Goal: Answer question/provide support: Share knowledge or assist other users

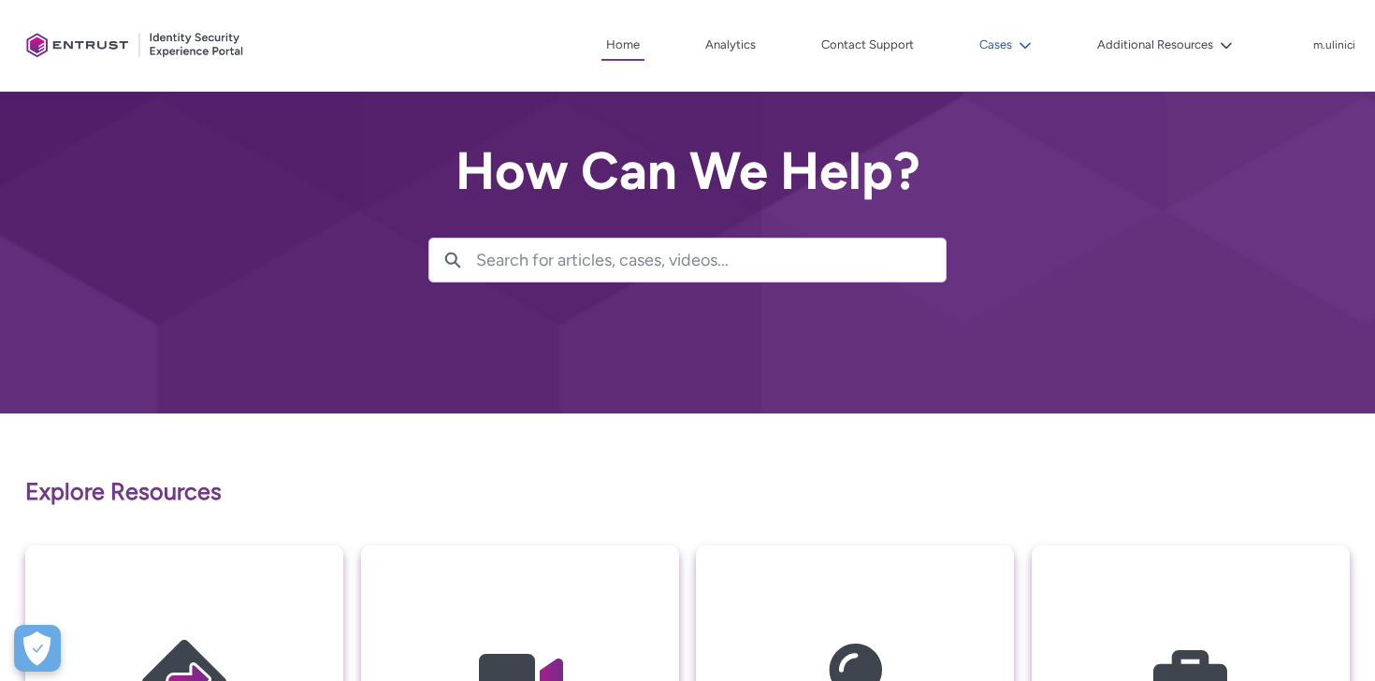
click at [999, 52] on button "Cases" at bounding box center [1005, 45] width 62 height 28
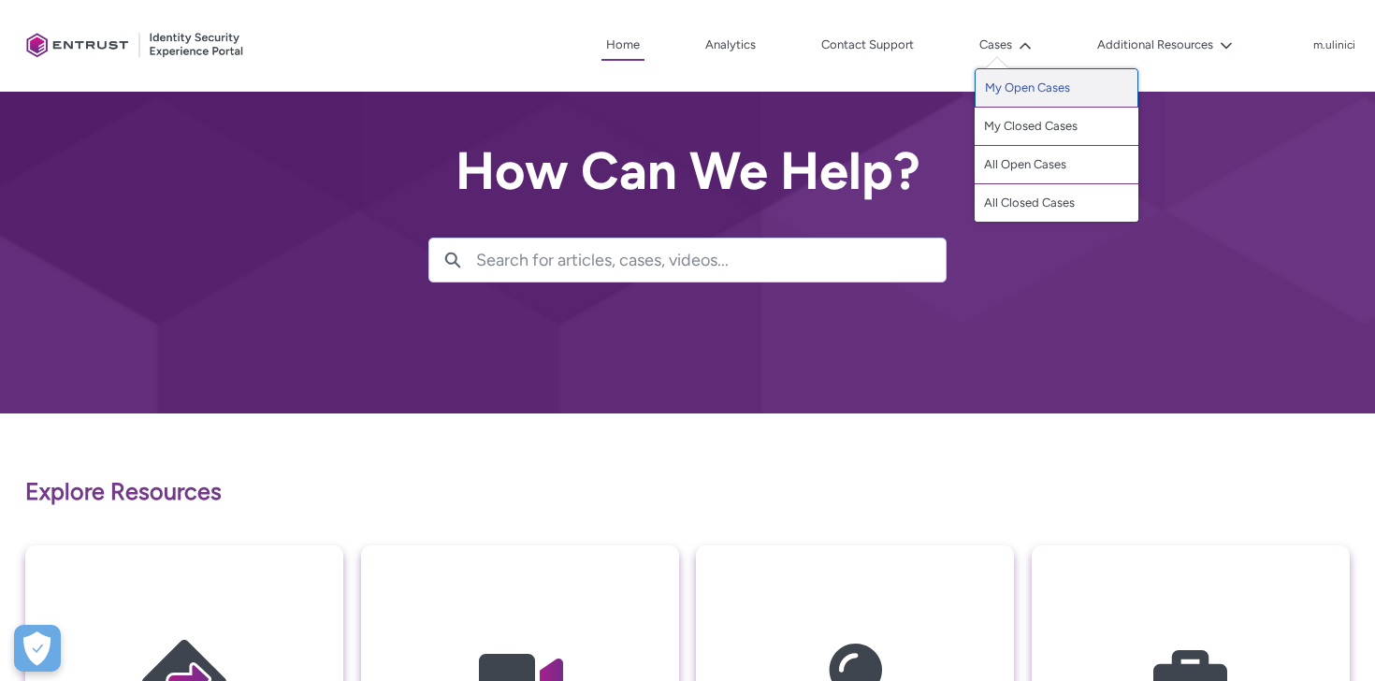
click at [1022, 91] on link "My Open Cases" at bounding box center [1056, 87] width 164 height 39
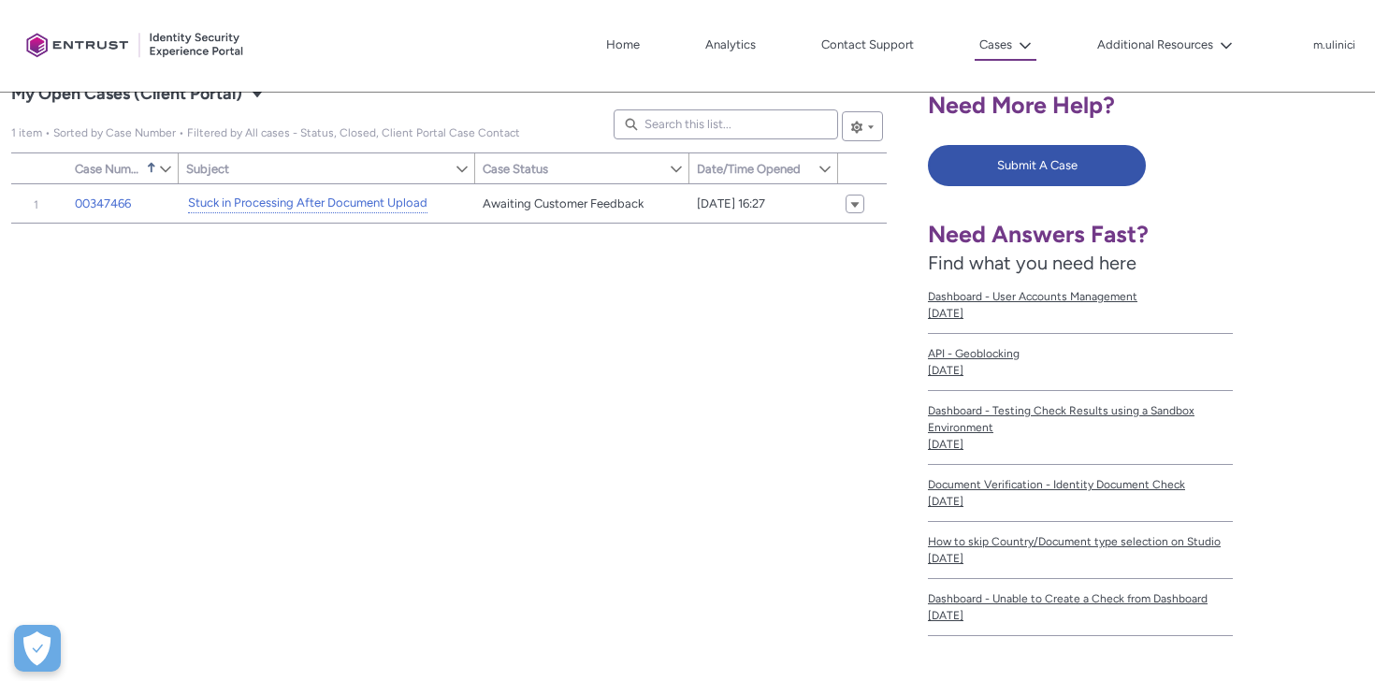
scroll to position [364, 0]
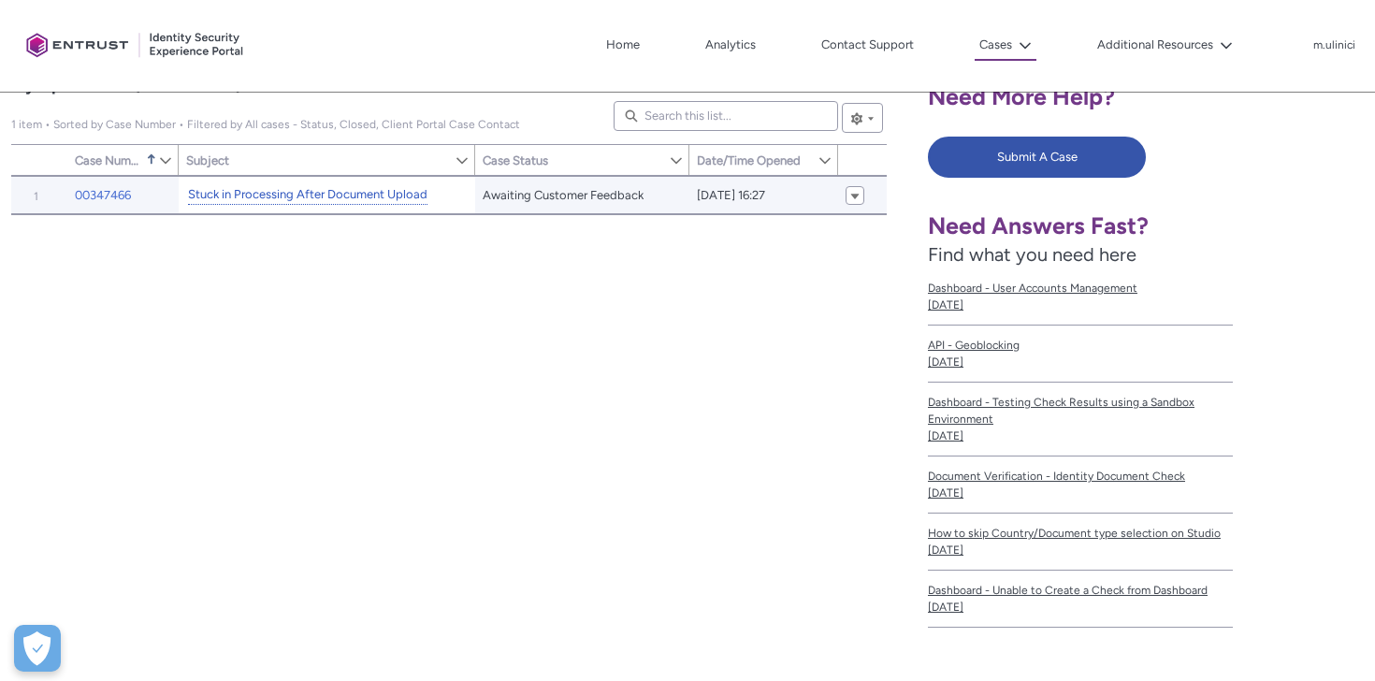
click at [409, 191] on link "Stuck in Processing After Document Upload" at bounding box center [307, 195] width 239 height 20
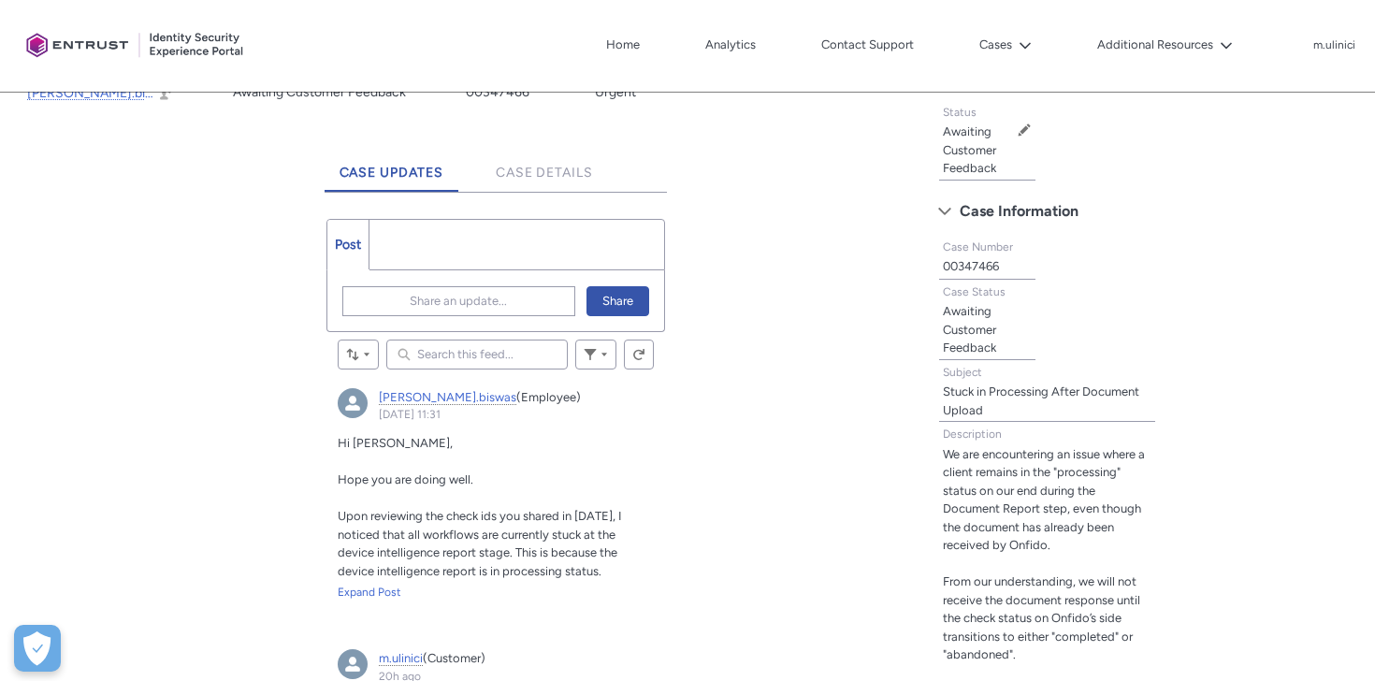
scroll to position [434, 0]
click at [489, 304] on span "Share an update..." at bounding box center [458, 302] width 97 height 28
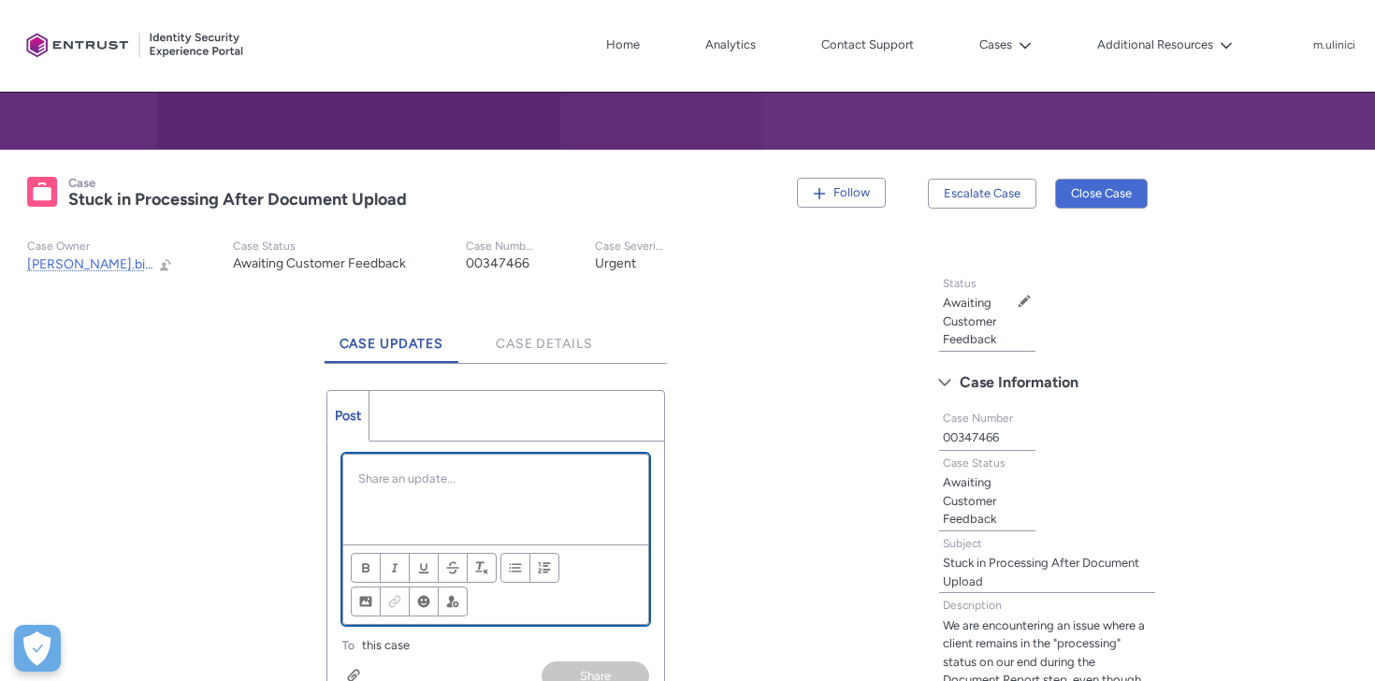
scroll to position [280, 0]
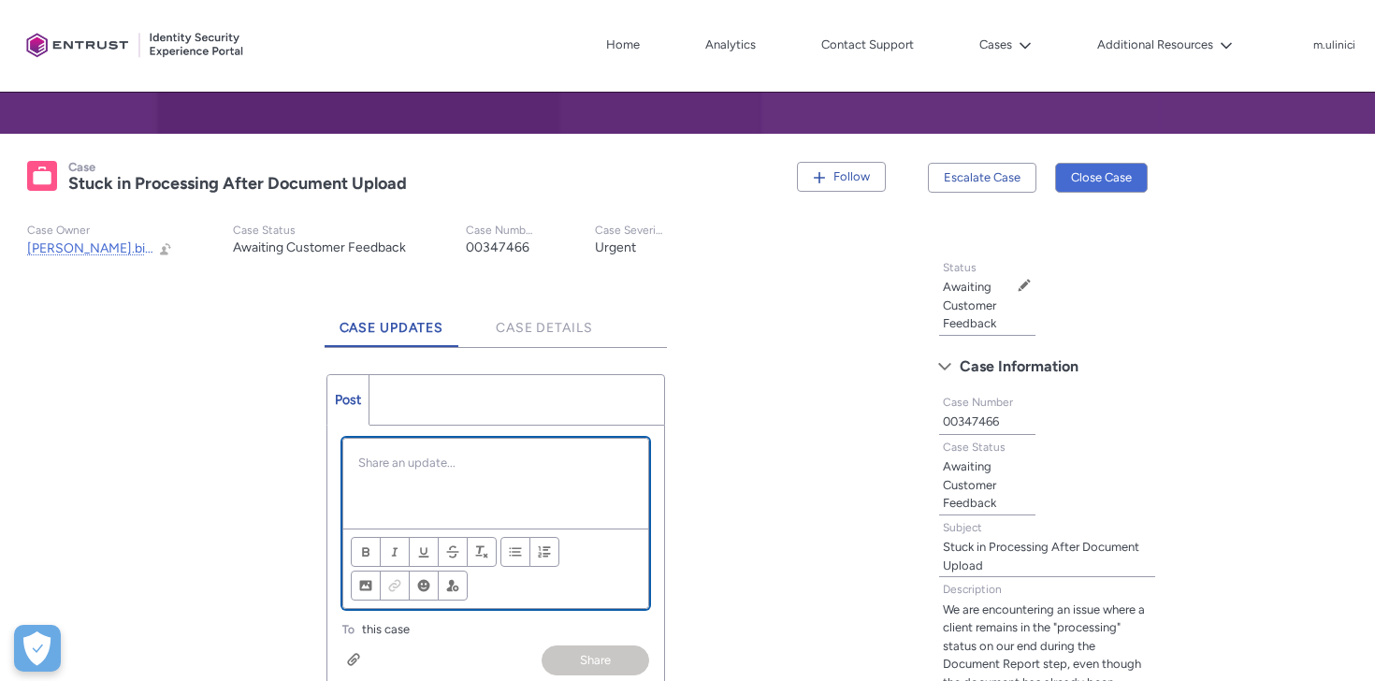
click at [451, 483] on div "Chatter Publisher" at bounding box center [496, 484] width 306 height 90
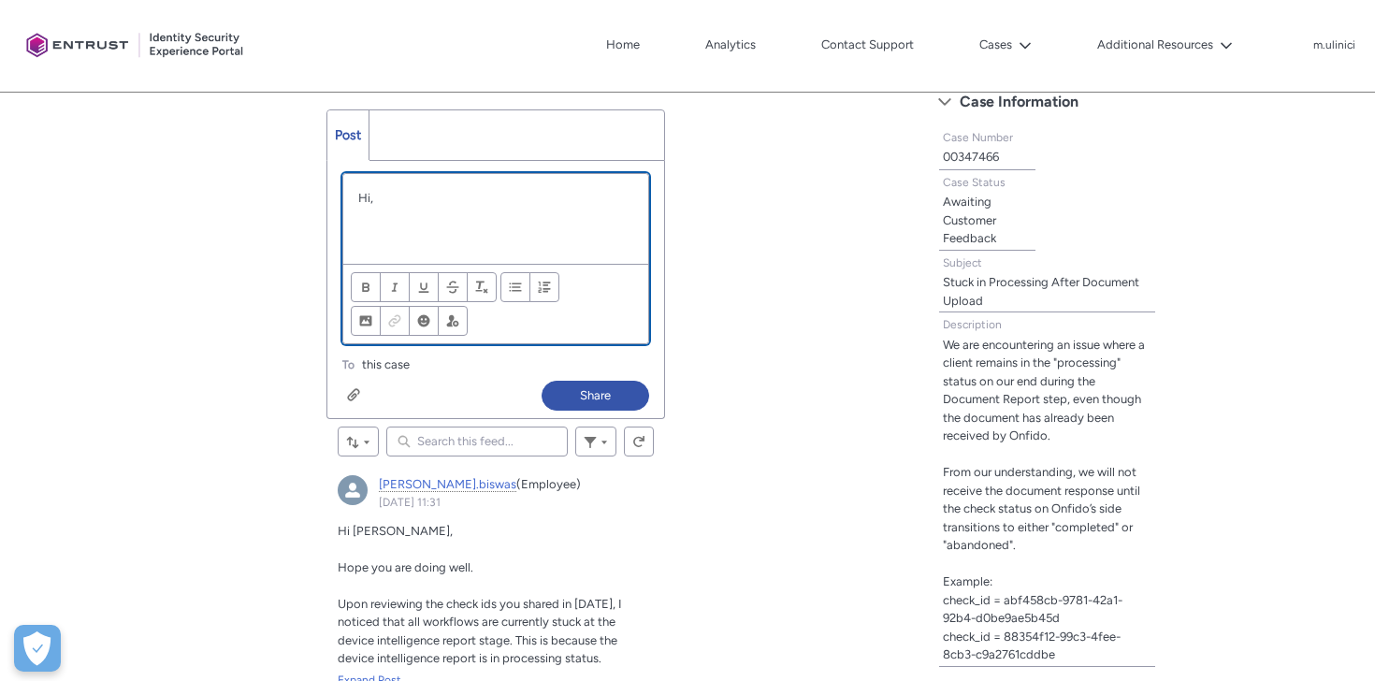
scroll to position [535, 0]
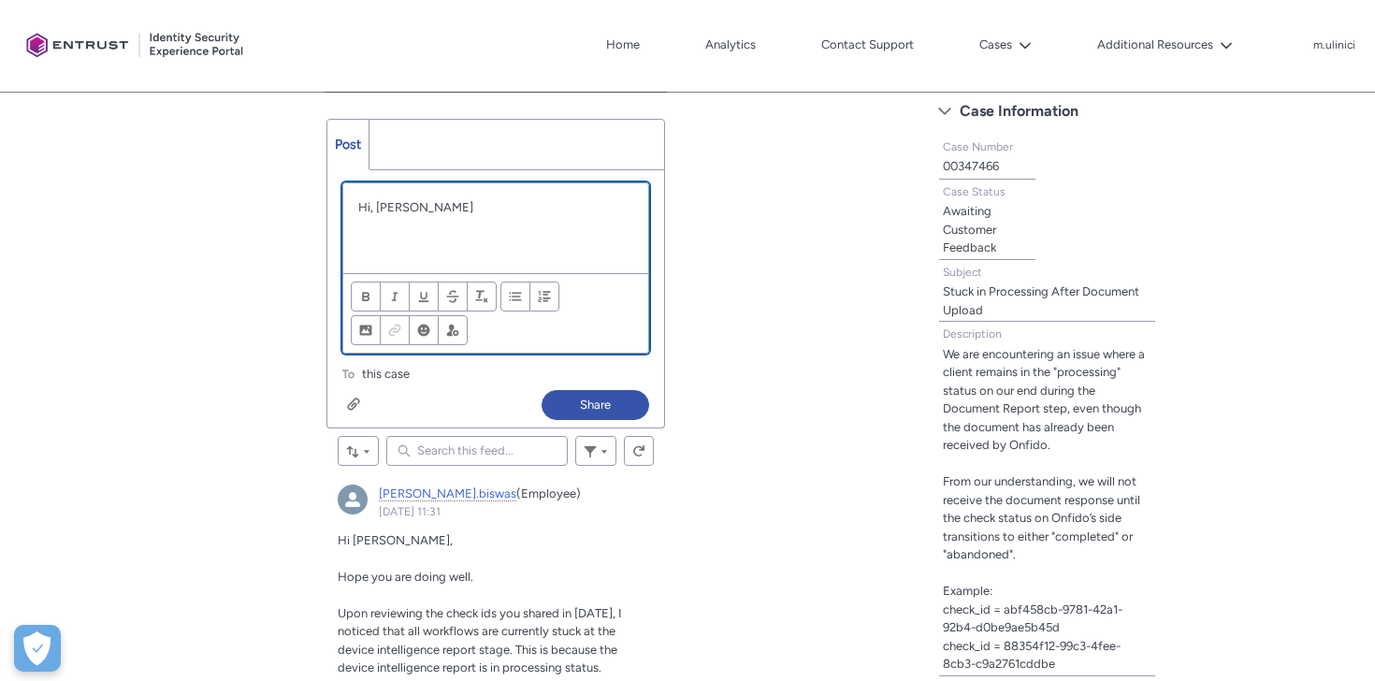
click at [381, 208] on p "Hi, [PERSON_NAME]" at bounding box center [496, 207] width 276 height 19
click at [436, 208] on p "Hi, [PERSON_NAME]" at bounding box center [496, 207] width 276 height 19
click at [430, 223] on p "Chatter Publisher" at bounding box center [496, 225] width 276 height 19
click at [427, 228] on p "Chatter Publisher" at bounding box center [496, 225] width 276 height 19
paste div "Chatter Publisher"
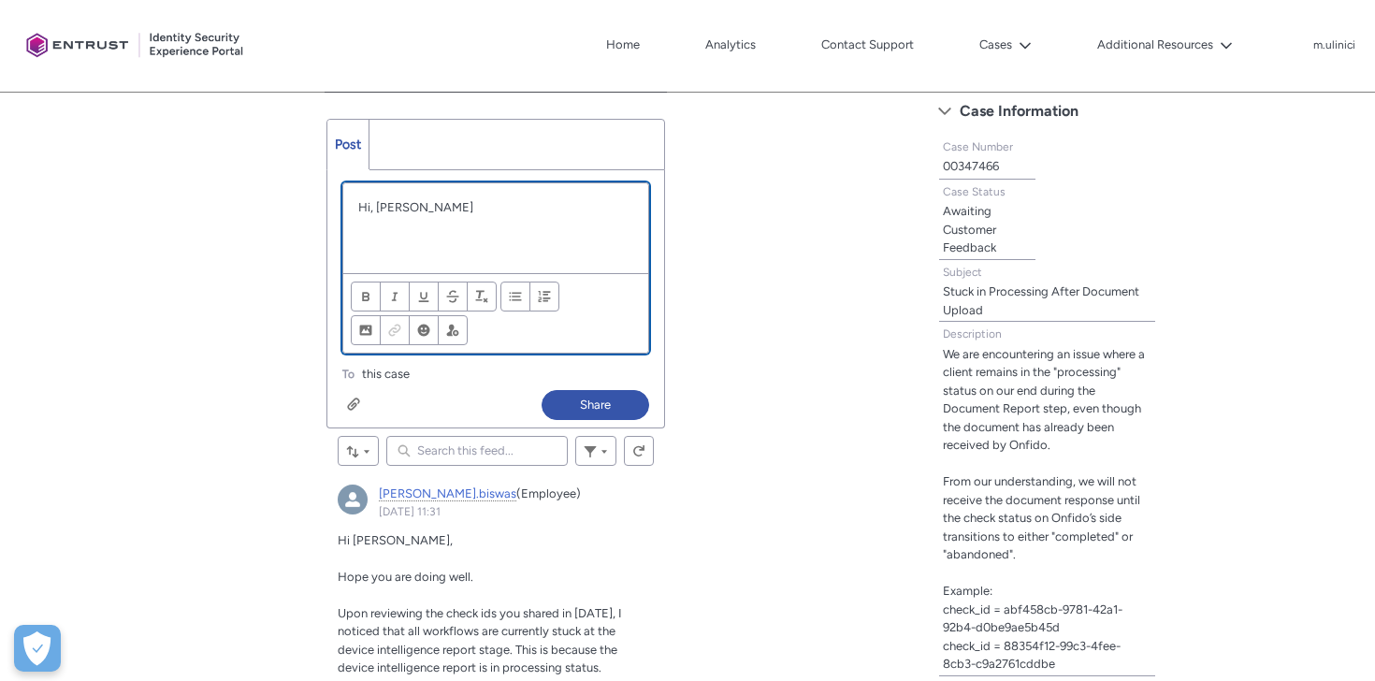
scroll to position [0, 0]
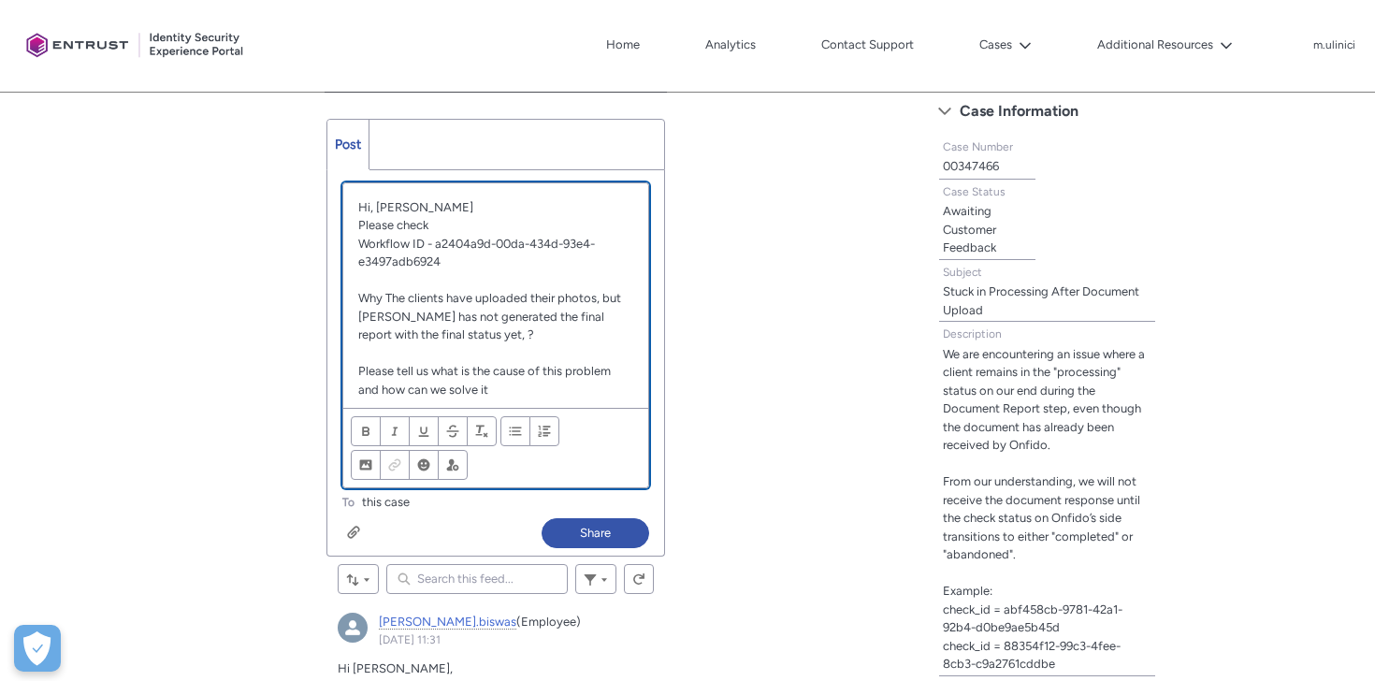
click at [434, 223] on p "Please check" at bounding box center [496, 225] width 276 height 19
click at [391, 297] on p "Why The clients have uploaded their photos, but [PERSON_NAME] has not generated…" at bounding box center [496, 316] width 276 height 55
click at [441, 334] on p "Why the clients have uploaded their photos, but [PERSON_NAME] has not generated…" at bounding box center [496, 316] width 276 height 55
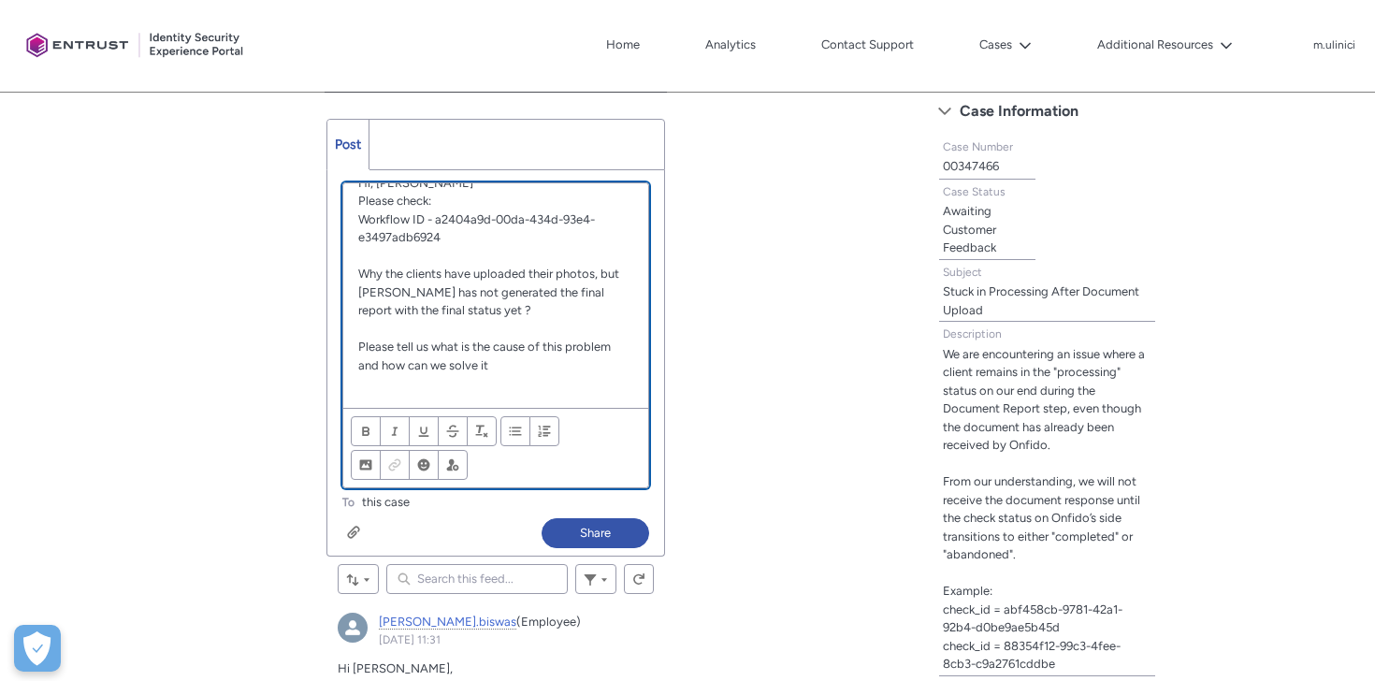
click at [499, 368] on p "Please tell us what is the cause of this problem and how can we solve it" at bounding box center [496, 356] width 276 height 36
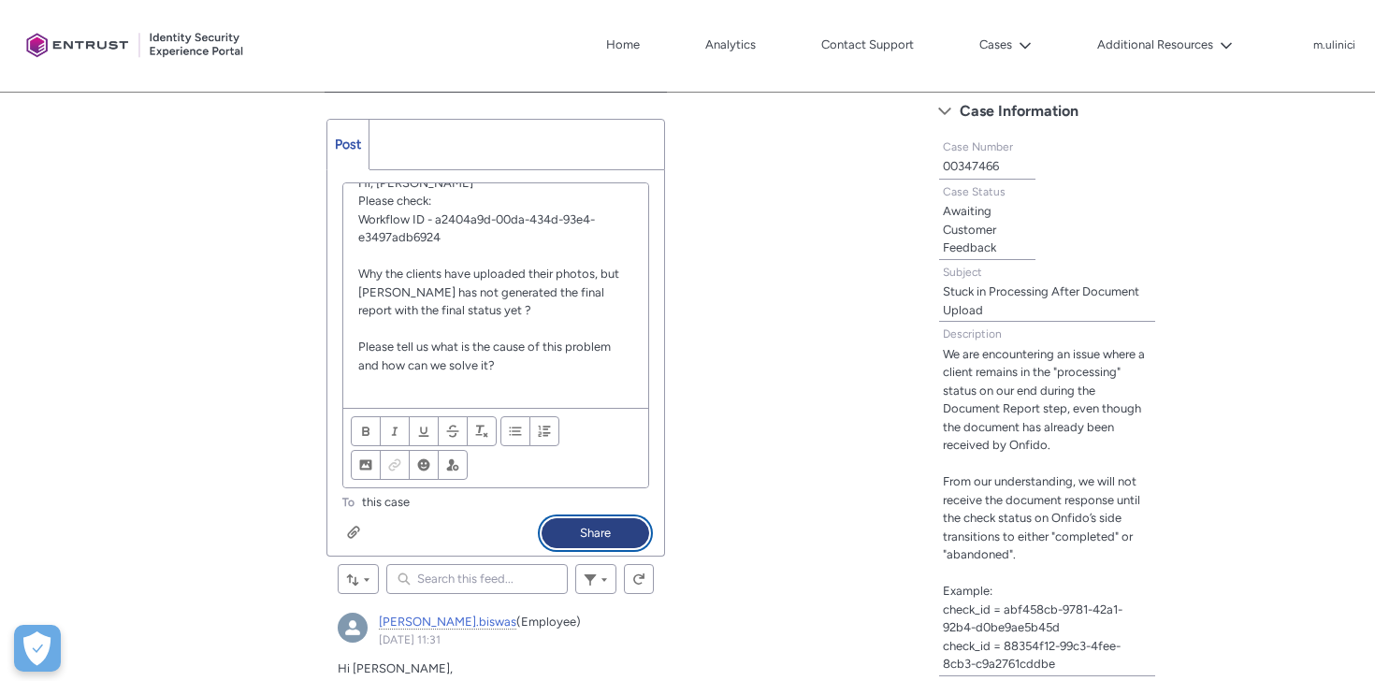
click at [616, 535] on button "Share" at bounding box center [595, 533] width 108 height 30
